Goal: Task Accomplishment & Management: Manage account settings

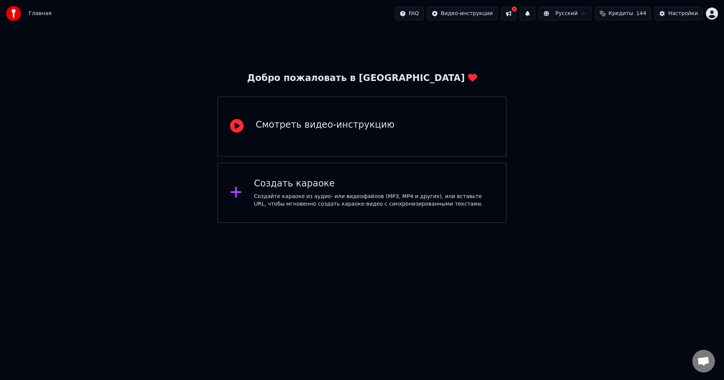
click at [535, 14] on button at bounding box center [527, 14] width 16 height 14
click at [516, 14] on button at bounding box center [509, 14] width 16 height 14
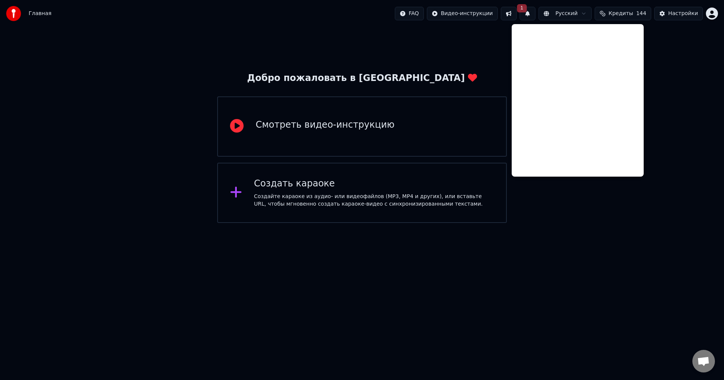
click at [516, 14] on button at bounding box center [509, 14] width 16 height 14
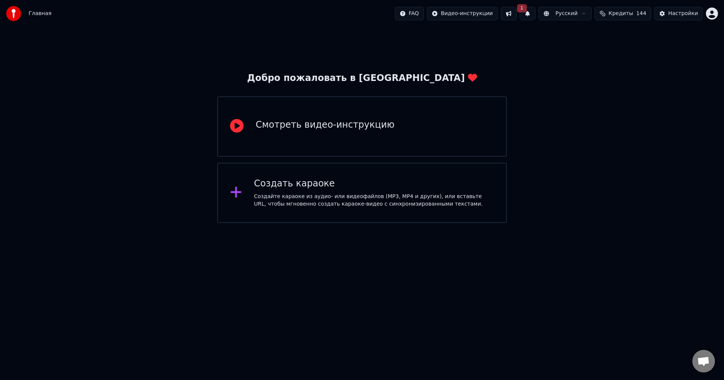
click at [535, 13] on button "1" at bounding box center [527, 14] width 16 height 14
click at [591, 37] on button "Обновить" at bounding box center [594, 38] width 40 height 14
click at [600, 175] on div "Добро пожаловать в Youka Смотреть видео-инструкцию Создать караоке Создайте кар…" at bounding box center [362, 125] width 724 height 196
drag, startPoint x: 591, startPoint y: 254, endPoint x: 526, endPoint y: 236, distance: 67.3
click at [591, 223] on html "Главная FAQ Видео-инструкции Русский Кредиты 144 Настройки Добро пожаловать в Y…" at bounding box center [362, 111] width 724 height 223
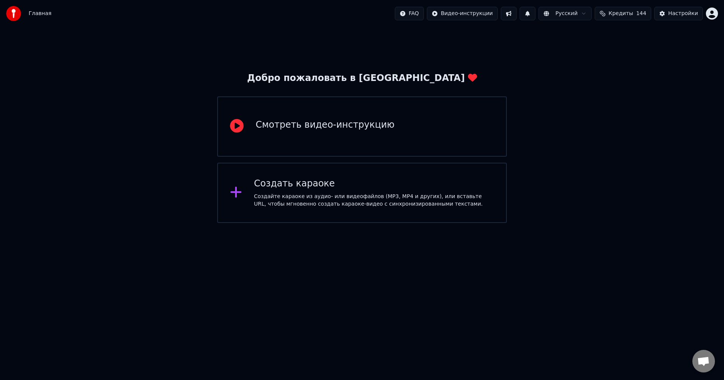
click at [311, 187] on div "Создать караоке" at bounding box center [374, 184] width 240 height 12
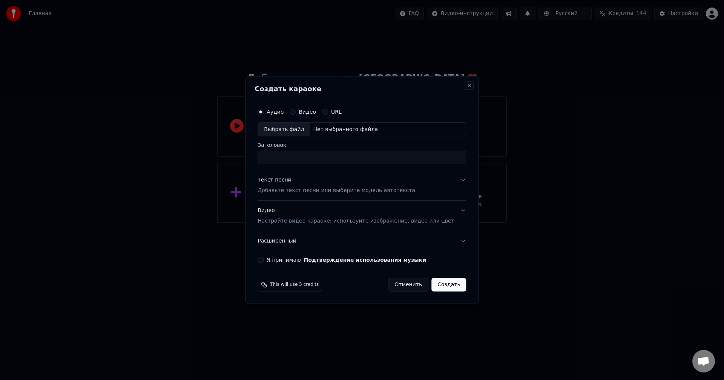
click at [466, 84] on button "Close" at bounding box center [469, 86] width 6 height 6
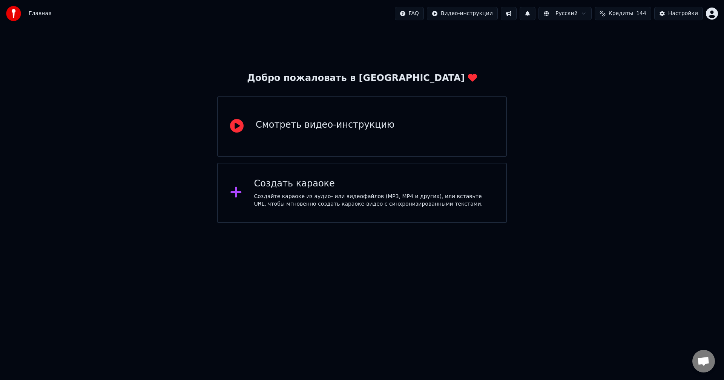
click at [712, 12] on html "Главная FAQ Видео-инструкции Русский Кредиты 144 Настройки Добро пожаловать в Y…" at bounding box center [362, 111] width 724 height 223
click at [601, 57] on html "Главная FAQ Видео-инструкции Русский Кредиты 144 Настройки Добро пожаловать в Y…" at bounding box center [362, 111] width 724 height 223
click at [680, 12] on div "Настройки" at bounding box center [683, 14] width 30 height 8
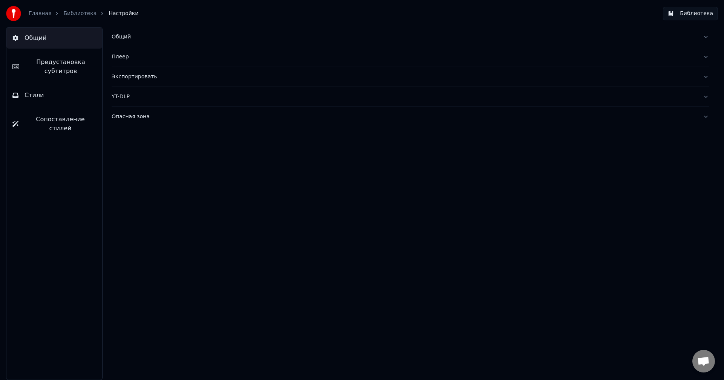
click at [692, 13] on button "Библиотека" at bounding box center [690, 14] width 55 height 14
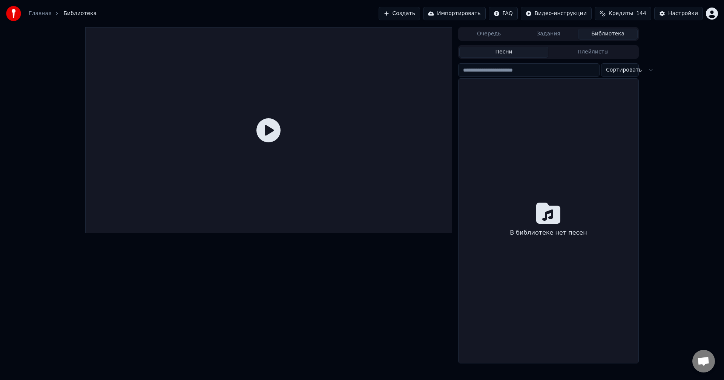
click at [496, 167] on div "В библиотеке нет песен" at bounding box center [548, 221] width 180 height 285
click at [501, 35] on button "Очередь" at bounding box center [489, 34] width 60 height 11
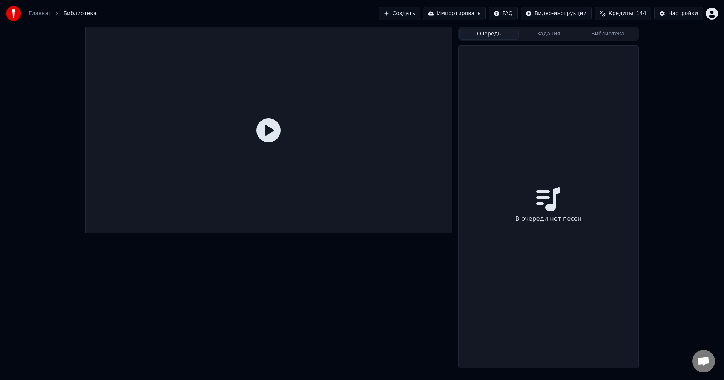
click at [548, 33] on button "Задания" at bounding box center [549, 34] width 60 height 11
click at [602, 33] on button "Библиотека" at bounding box center [608, 34] width 60 height 11
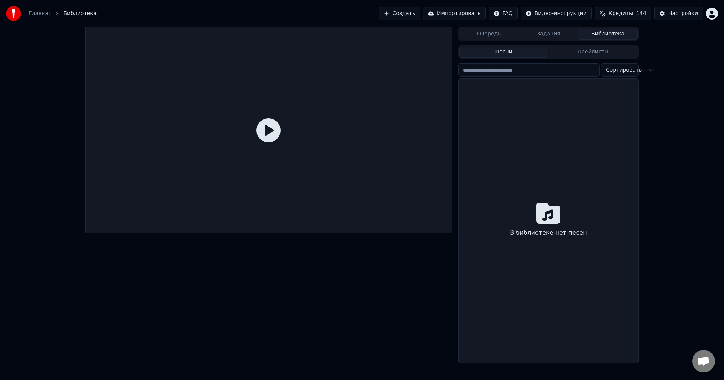
click at [713, 15] on html "Главная Библиотека Создать Импортировать FAQ Видео-инструкции Кредиты 144 Настр…" at bounding box center [362, 190] width 724 height 380
click at [670, 43] on div "Оплата" at bounding box center [678, 49] width 87 height 12
